Goal: Transaction & Acquisition: Purchase product/service

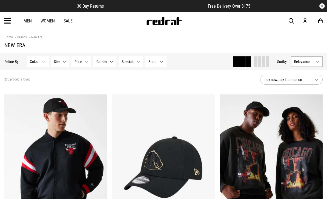
click at [296, 62] on span "Relevance" at bounding box center [303, 61] width 19 height 4
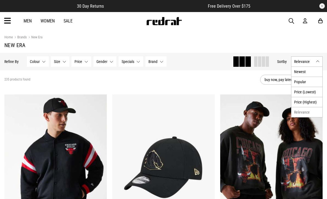
click at [302, 71] on li "Newest" at bounding box center [307, 72] width 31 height 10
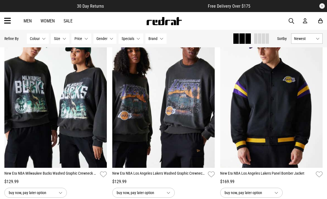
scroll to position [438, 0]
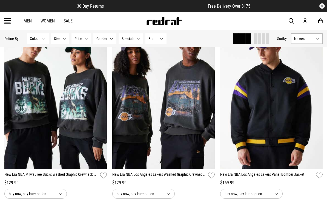
click at [187, 101] on img at bounding box center [163, 97] width 102 height 144
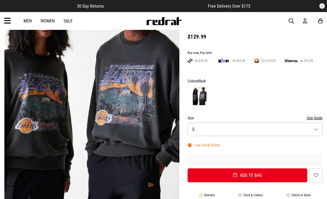
click at [226, 130] on button "Size S" at bounding box center [255, 129] width 135 height 13
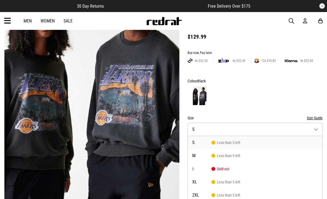
click at [243, 98] on div at bounding box center [255, 96] width 135 height 20
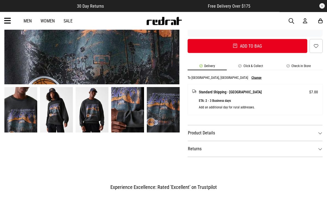
scroll to position [209, 0]
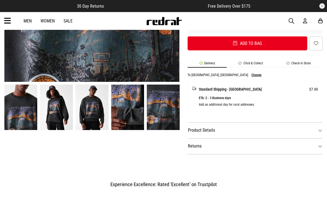
click at [233, 129] on dt "Product Details" at bounding box center [255, 130] width 135 height 16
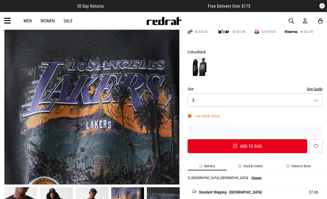
scroll to position [104, 0]
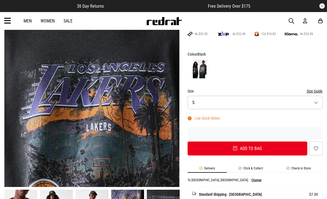
click at [29, 17] on div "Men Women Sale Sign in New Back Footwear Back Mens Back Womens Back Youth & Kid…" at bounding box center [163, 21] width 327 height 18
click at [26, 21] on link "Men" at bounding box center [28, 20] width 8 height 5
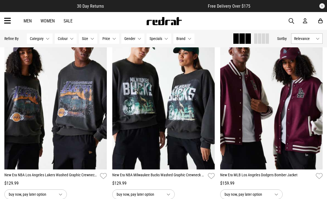
click at [299, 40] on span "Relevance" at bounding box center [303, 38] width 19 height 4
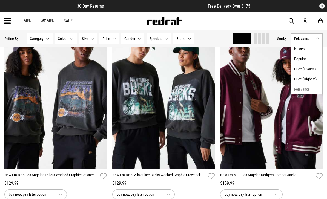
click at [307, 46] on li "Newest" at bounding box center [307, 49] width 31 height 10
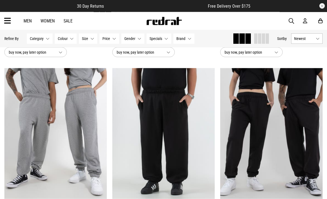
scroll to position [1305, 0]
